Goal: Task Accomplishment & Management: Complete application form

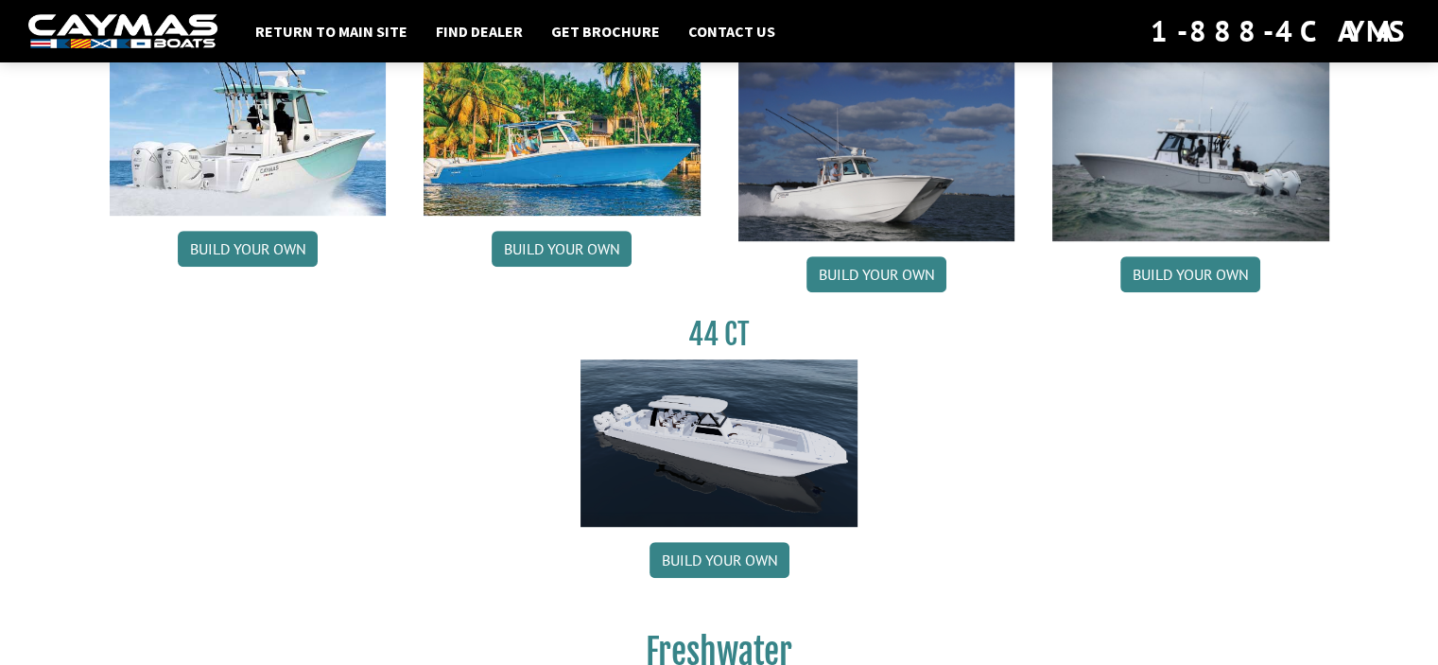
scroll to position [1040, 0]
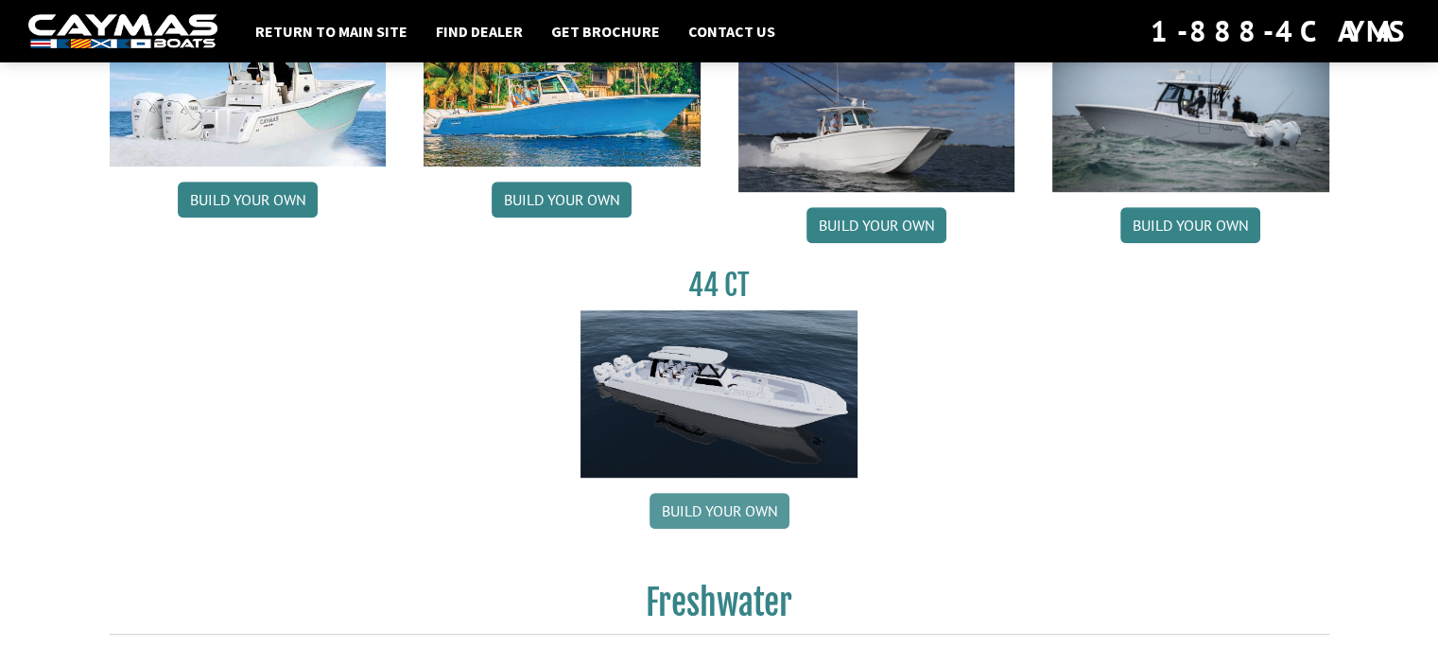
click at [741, 502] on link "Build your own" at bounding box center [719, 511] width 140 height 36
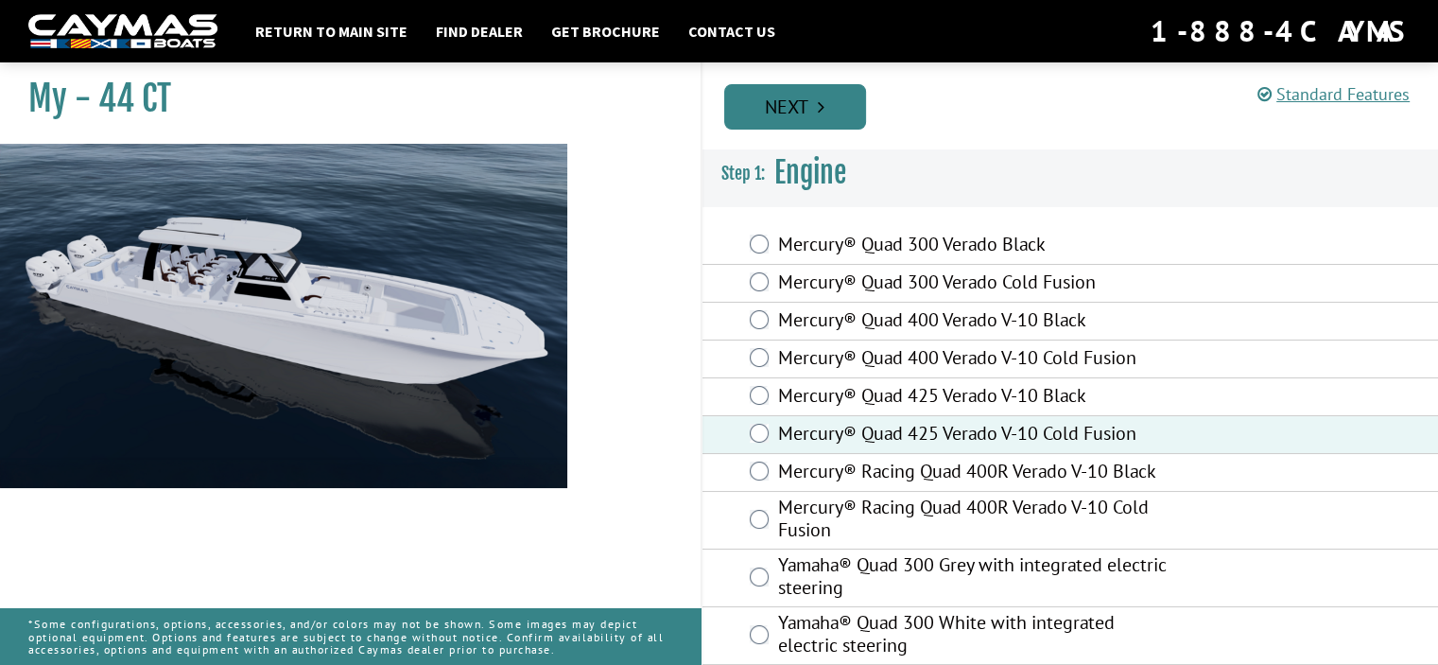
click at [798, 100] on link "Next" at bounding box center [795, 106] width 142 height 45
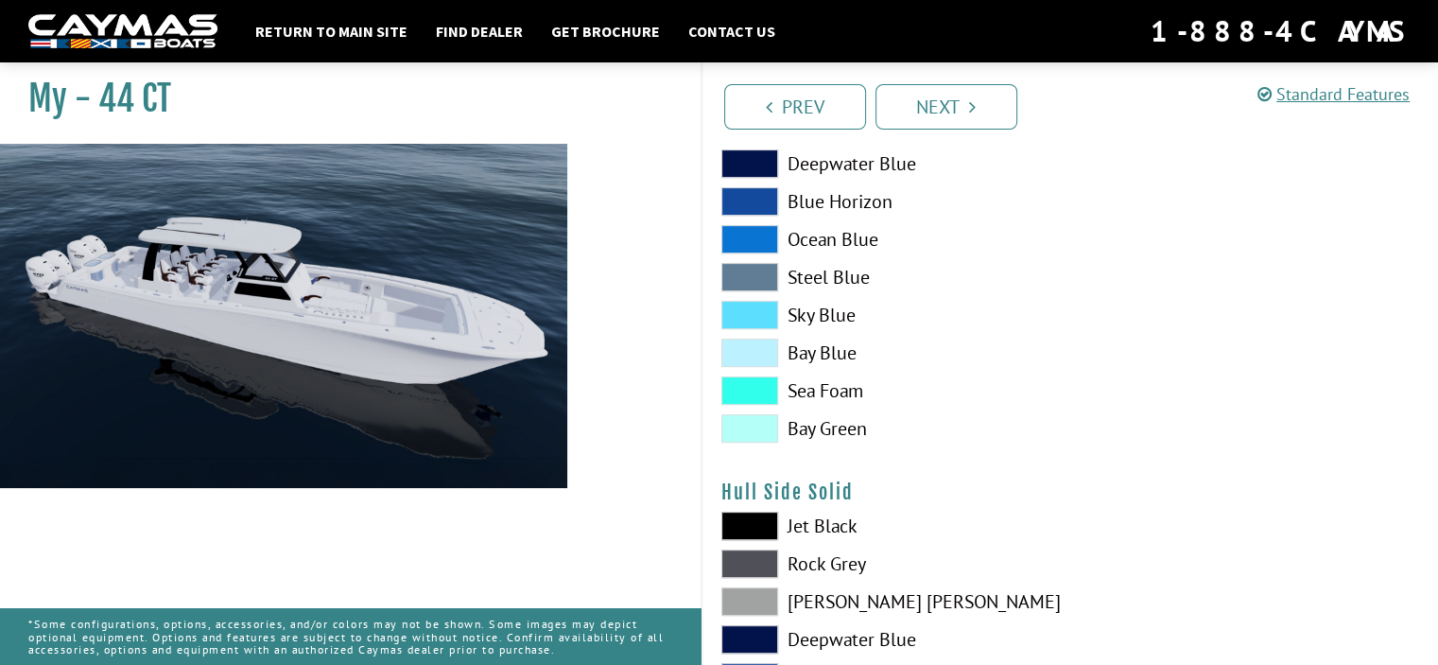
scroll to position [473, 0]
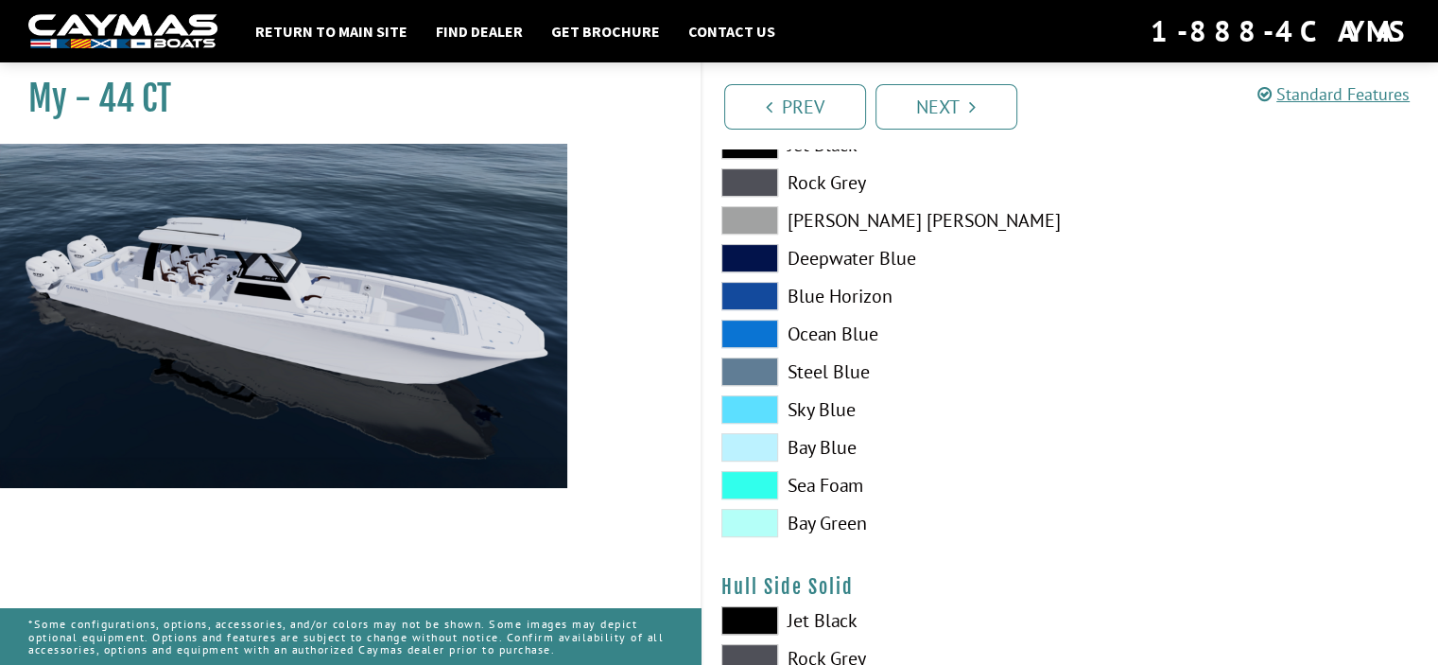
click at [746, 250] on span at bounding box center [749, 258] width 57 height 28
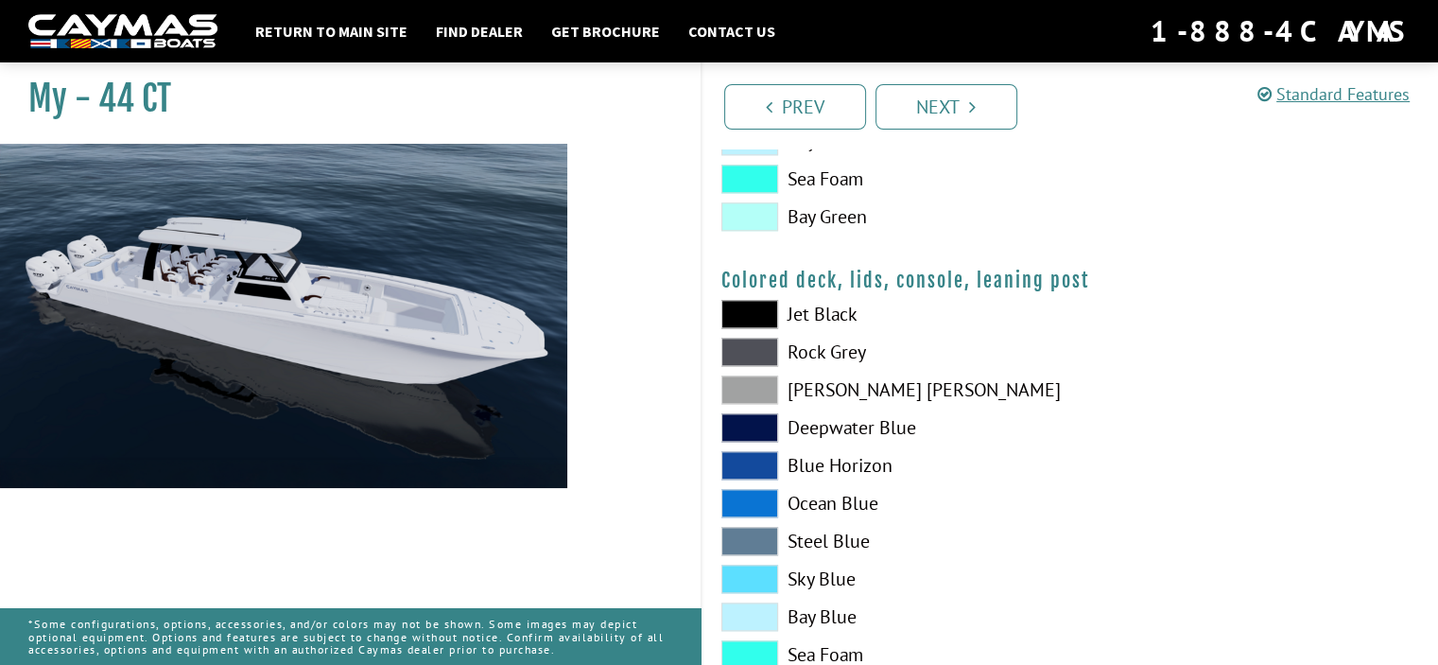
scroll to position [2300, 0]
